Goal: Navigation & Orientation: Go to known website

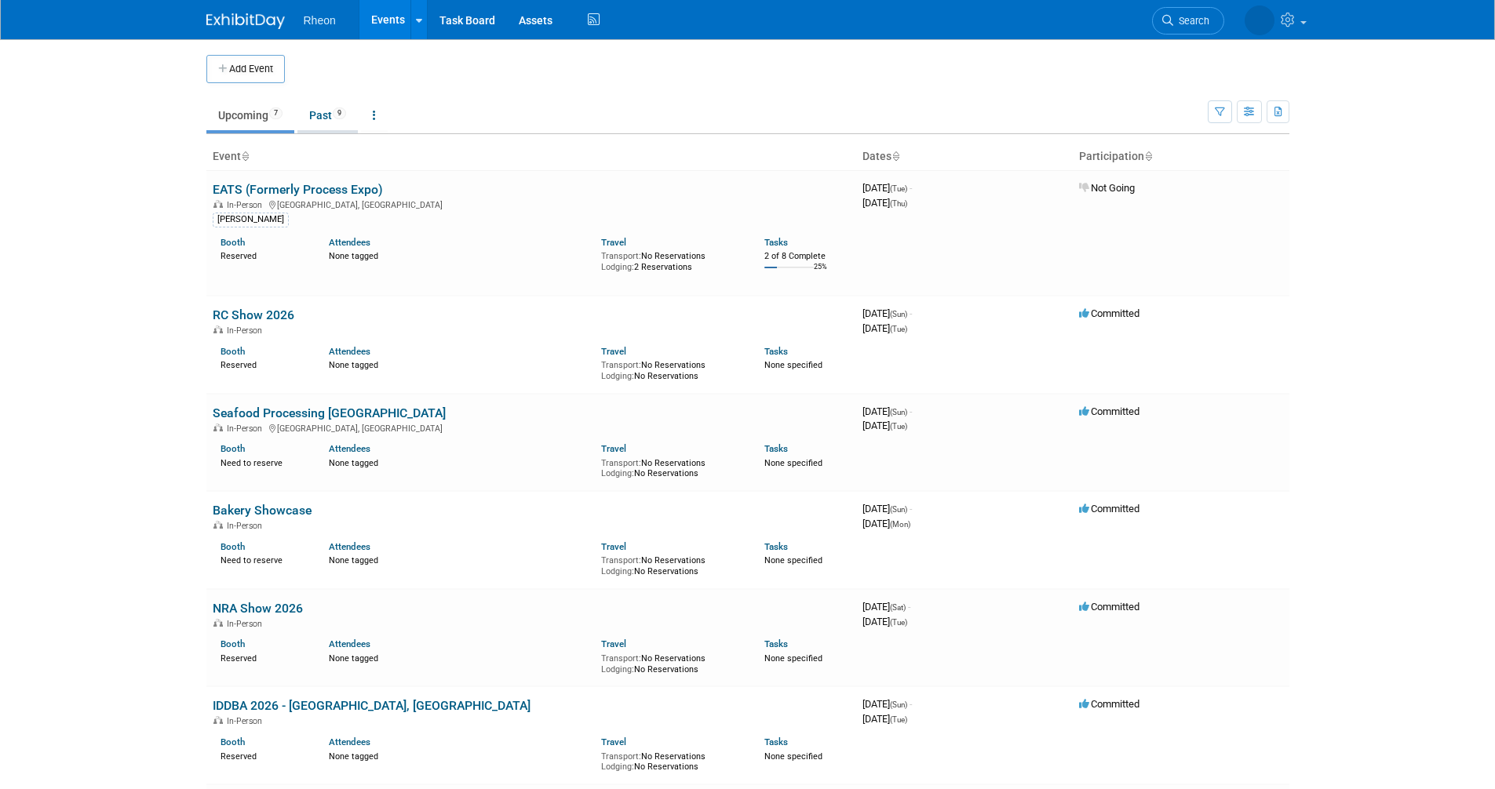
click at [331, 116] on link "Past 9" at bounding box center [327, 115] width 60 height 30
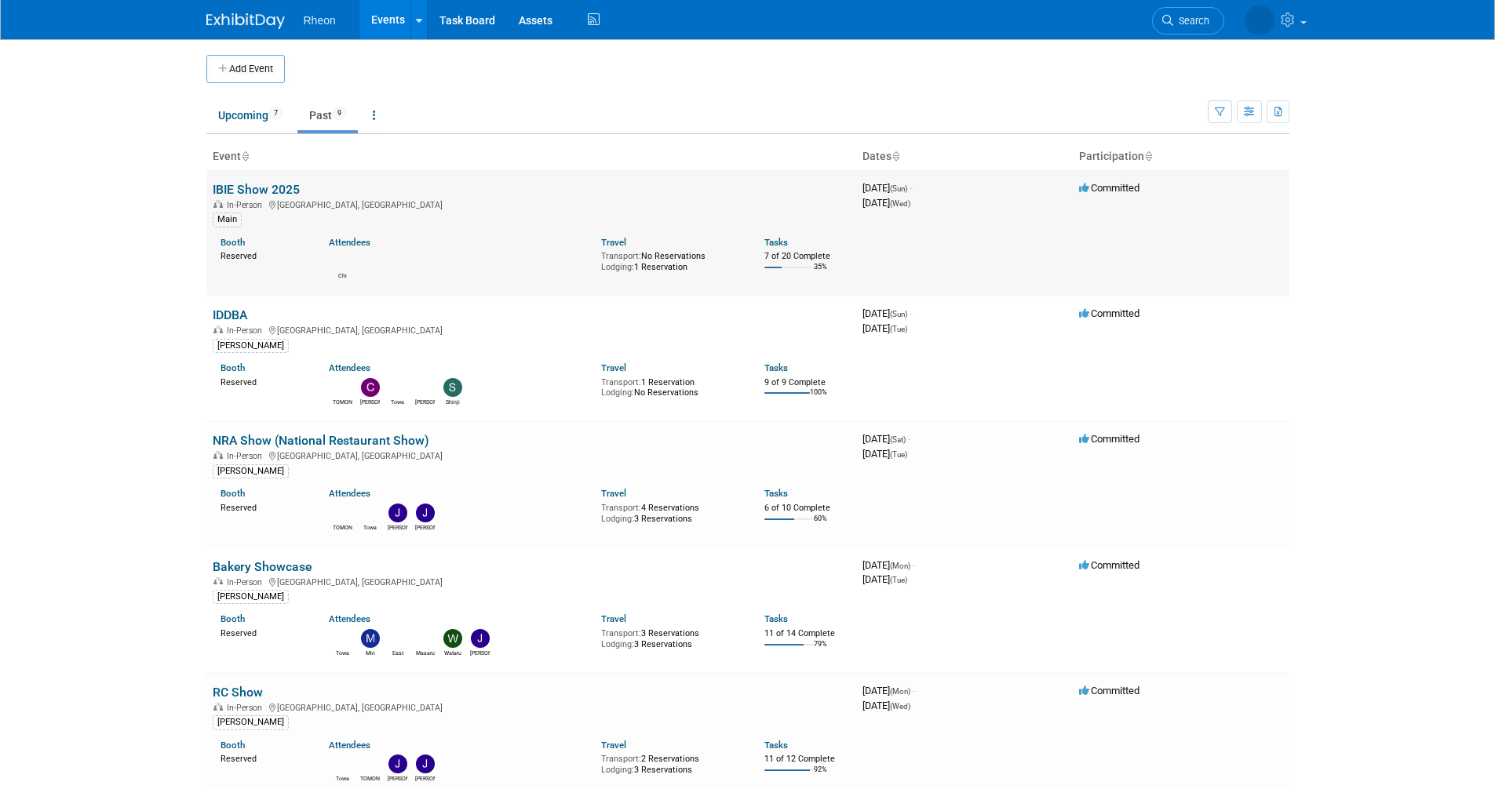
click at [251, 187] on link "IBIE Show 2025" at bounding box center [256, 189] width 87 height 15
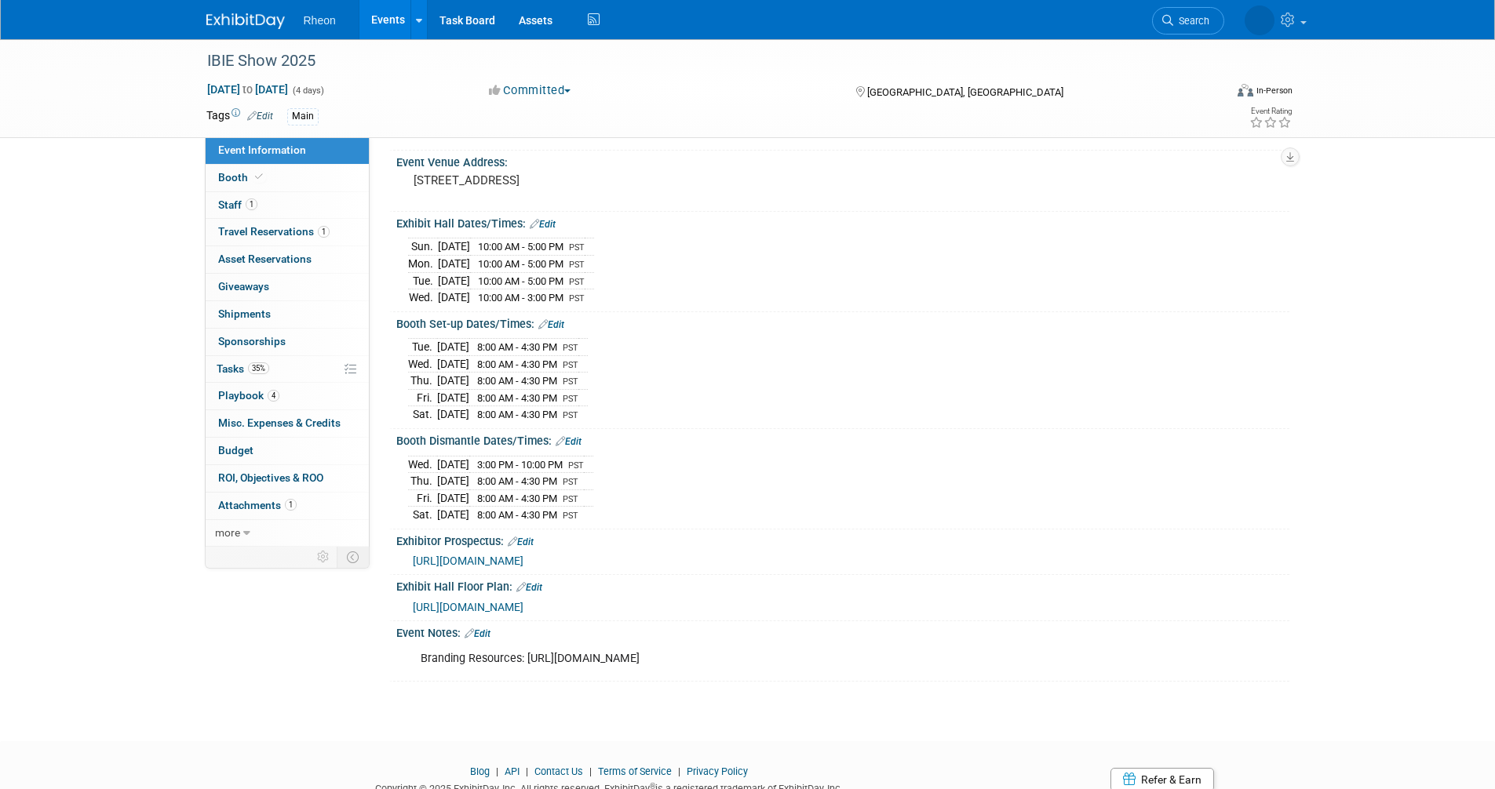
scroll to position [155, 0]
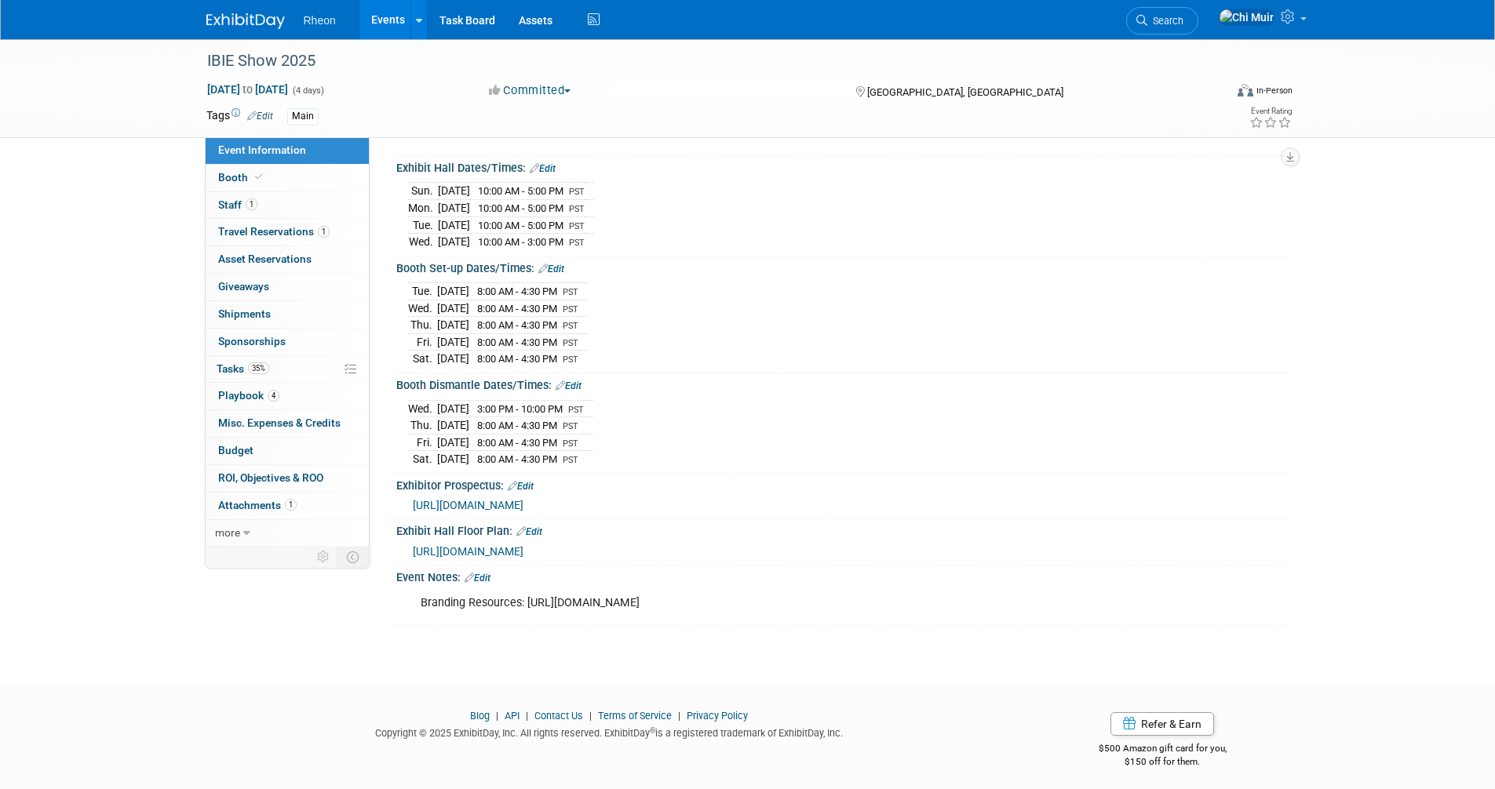
click at [523, 499] on span "[URL][DOMAIN_NAME]" at bounding box center [468, 505] width 111 height 13
